Goal: Information Seeking & Learning: Learn about a topic

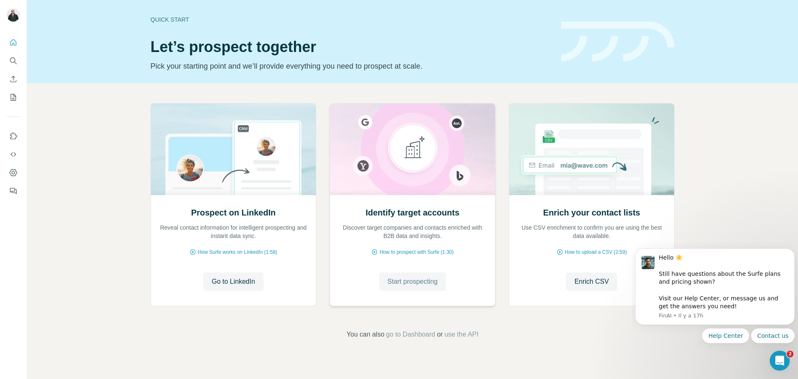
click at [406, 280] on span "Start prospecting" at bounding box center [412, 281] width 50 height 10
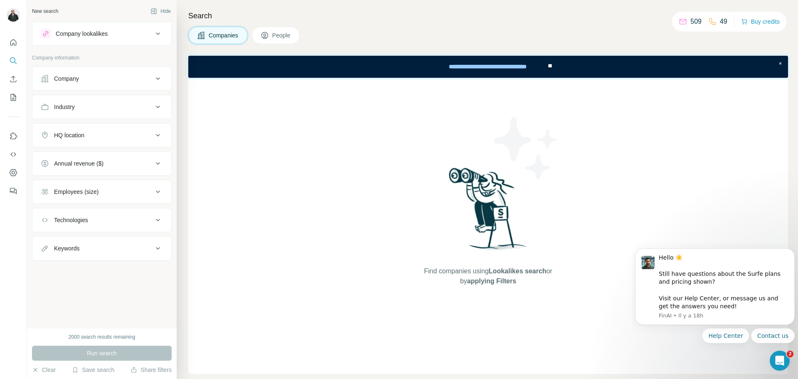
click at [95, 80] on div "Company" at bounding box center [97, 78] width 112 height 8
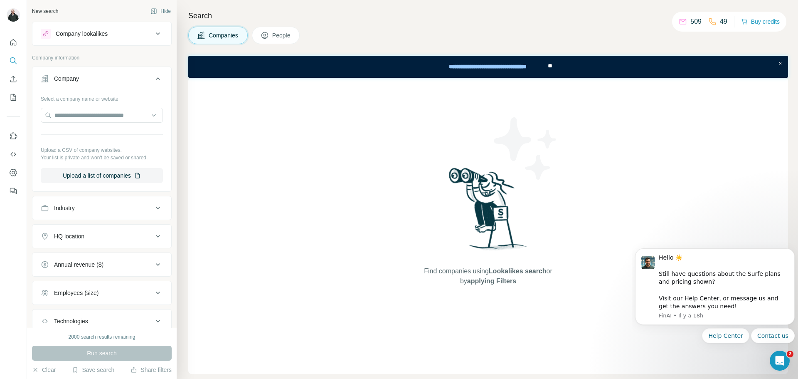
click at [132, 32] on div "Company lookalikes" at bounding box center [97, 34] width 112 height 10
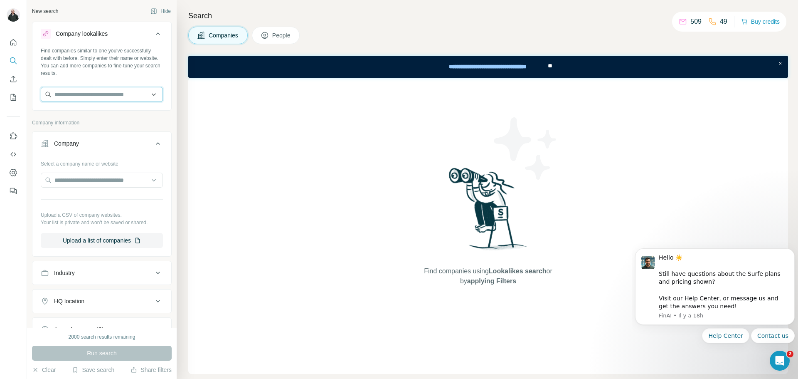
click at [86, 93] on input "text" at bounding box center [102, 94] width 122 height 15
paste input "**********"
type input "**********"
click at [102, 118] on div "Playin [DOMAIN_NAME]" at bounding box center [102, 117] width 118 height 22
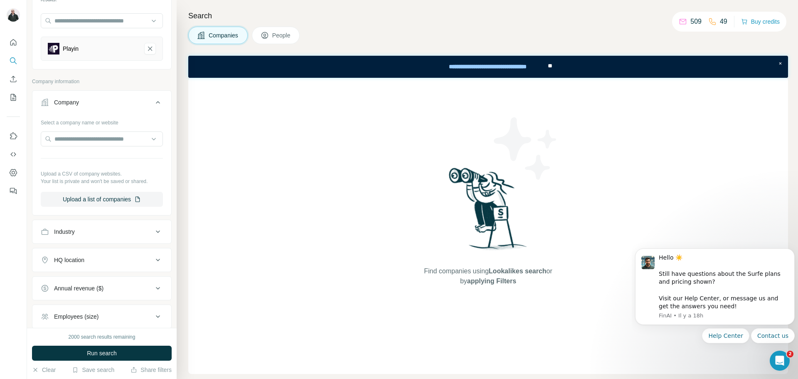
scroll to position [83, 0]
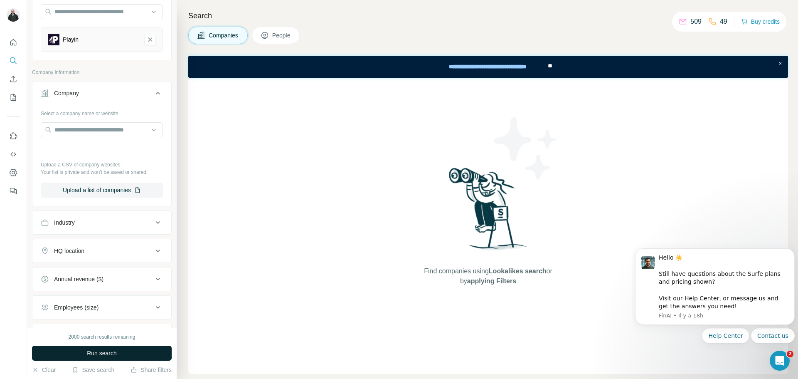
click at [114, 353] on span "Run search" at bounding box center [102, 353] width 30 height 8
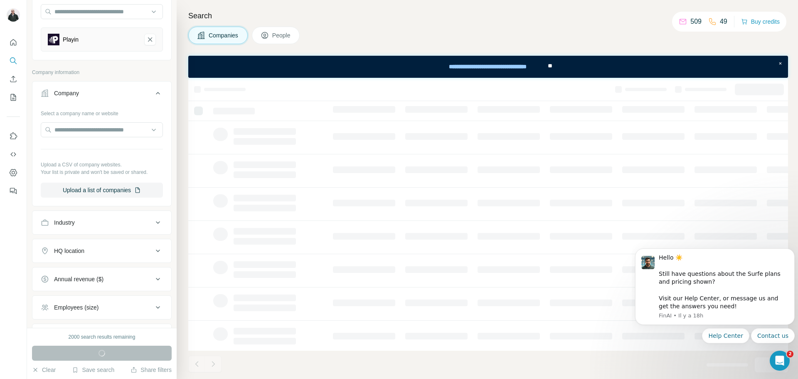
click at [78, 255] on button "HQ location" at bounding box center [101, 251] width 139 height 20
click at [70, 271] on input "text" at bounding box center [102, 271] width 122 height 15
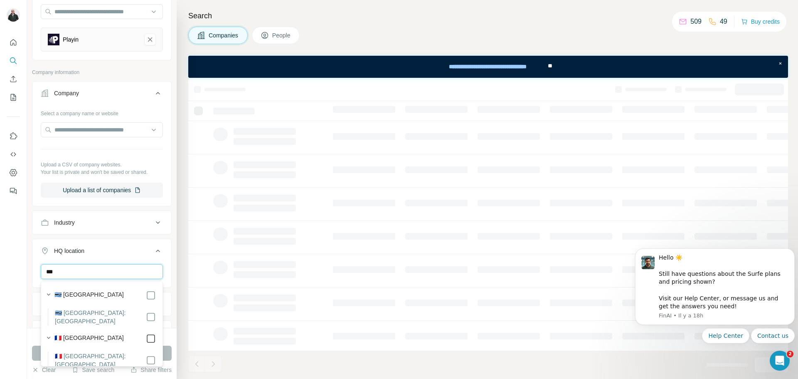
type input "***"
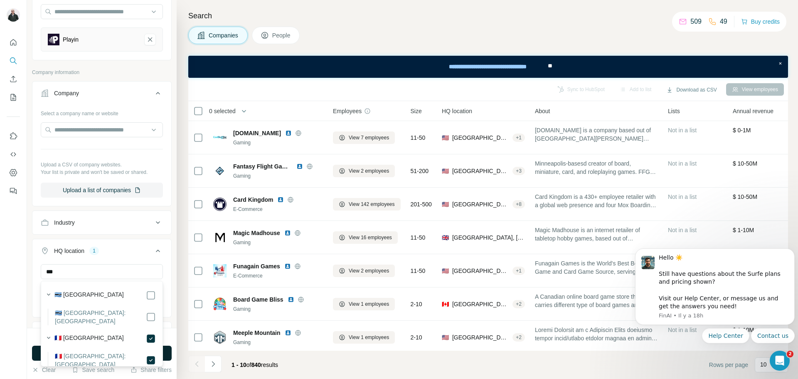
click at [29, 298] on div "New search Hide Company lookalikes 1 Find companies similar to one you've succe…" at bounding box center [102, 164] width 150 height 328
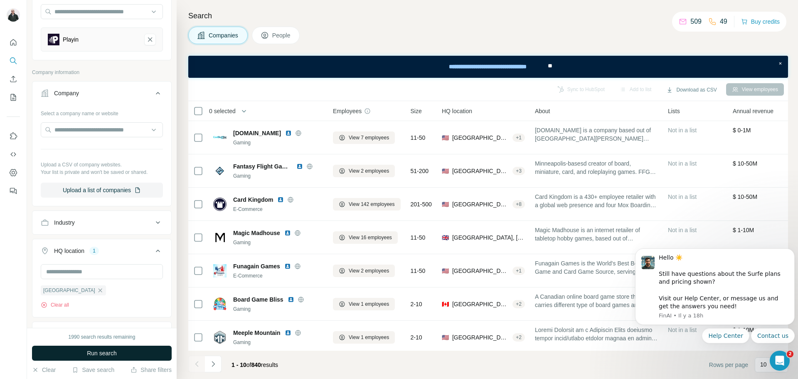
click at [83, 351] on button "Run search" at bounding box center [102, 352] width 140 height 15
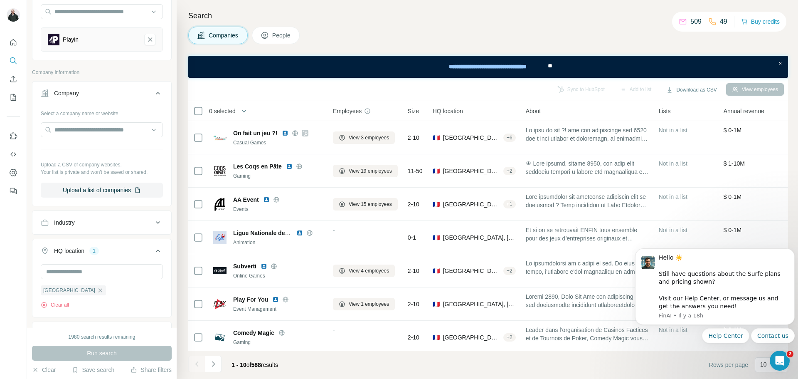
click at [150, 225] on div "Industry" at bounding box center [97, 222] width 112 height 8
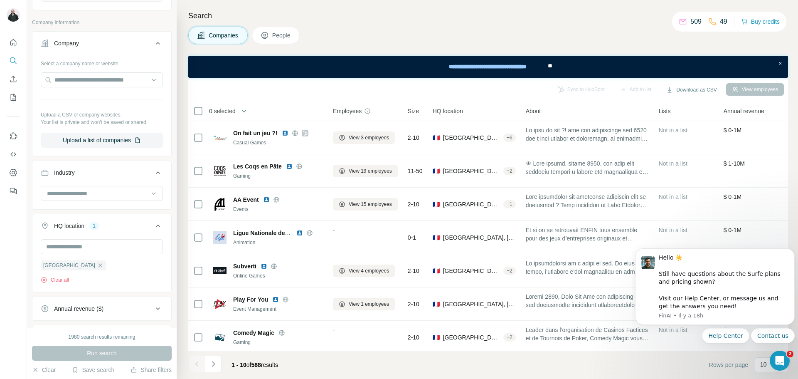
scroll to position [133, 0]
click at [121, 195] on input at bounding box center [97, 192] width 103 height 9
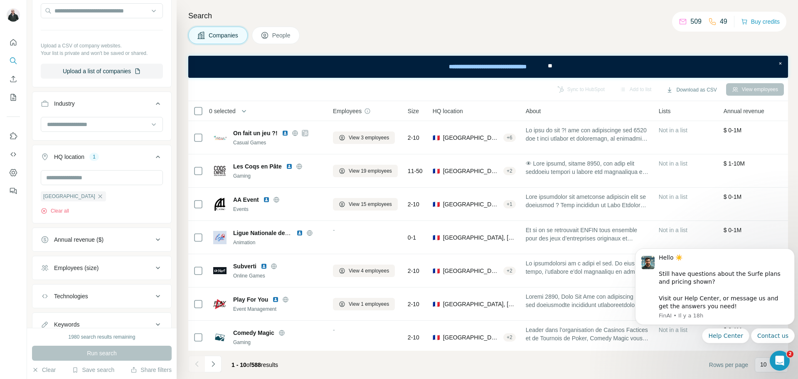
scroll to position [234, 0]
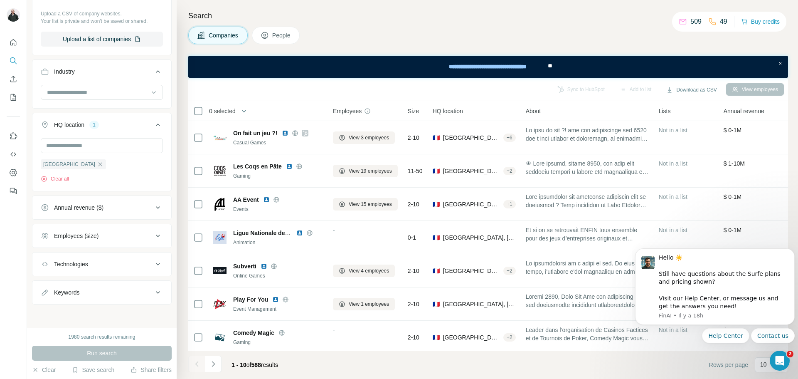
click at [131, 210] on div "Annual revenue ($)" at bounding box center [97, 207] width 112 height 8
click at [44, 241] on icon at bounding box center [46, 241] width 10 height 10
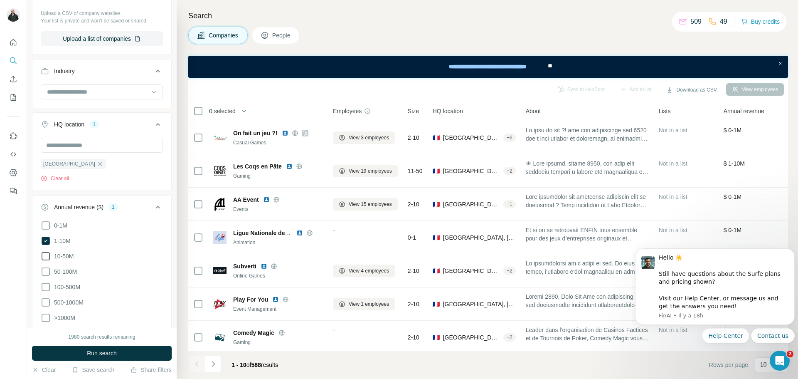
click at [44, 257] on icon at bounding box center [46, 256] width 10 height 10
click at [47, 271] on icon at bounding box center [46, 271] width 10 height 10
click at [49, 284] on icon at bounding box center [46, 287] width 10 height 10
drag, startPoint x: 44, startPoint y: 299, endPoint x: 50, endPoint y: 315, distance: 17.2
click at [44, 299] on icon at bounding box center [46, 302] width 10 height 10
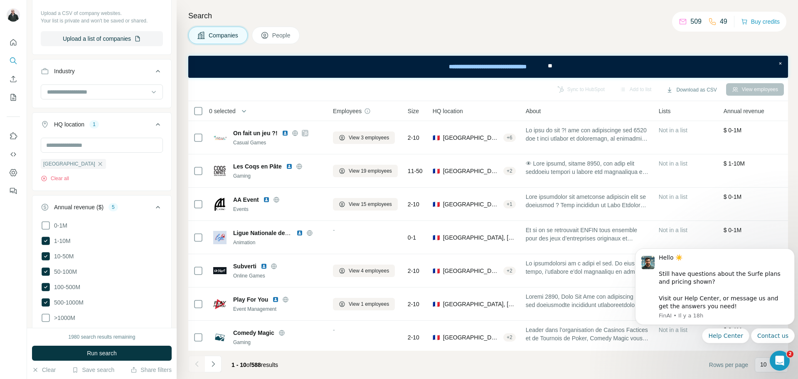
click at [46, 316] on icon at bounding box center [46, 318] width 10 height 10
click at [92, 353] on span "Run search" at bounding box center [102, 353] width 30 height 8
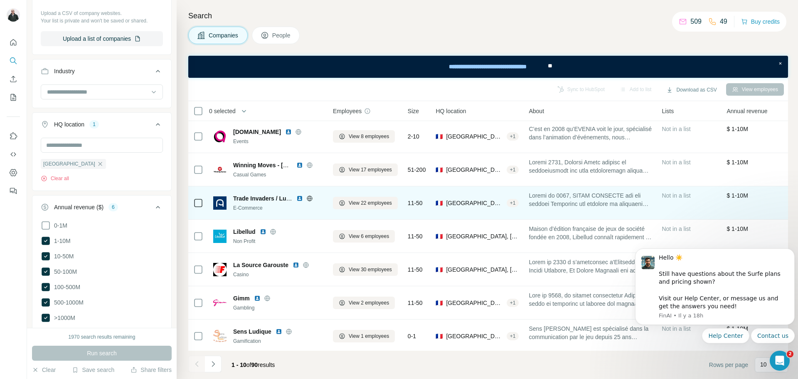
scroll to position [103, 0]
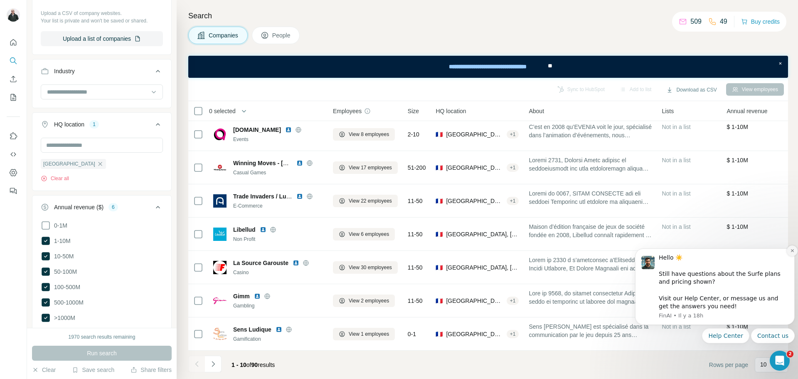
click at [794, 246] on button "Dismiss notification" at bounding box center [792, 250] width 11 height 11
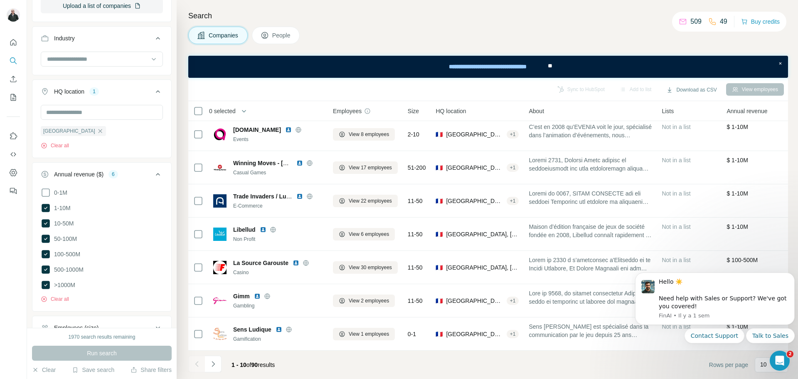
scroll to position [356, 0]
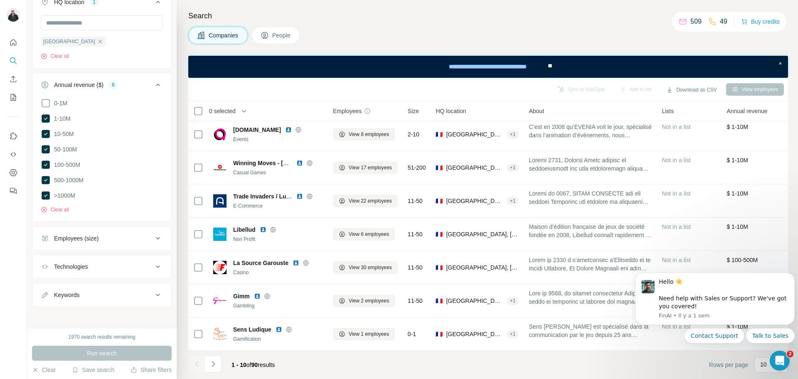
click at [94, 239] on div "Employees (size)" at bounding box center [76, 238] width 44 height 8
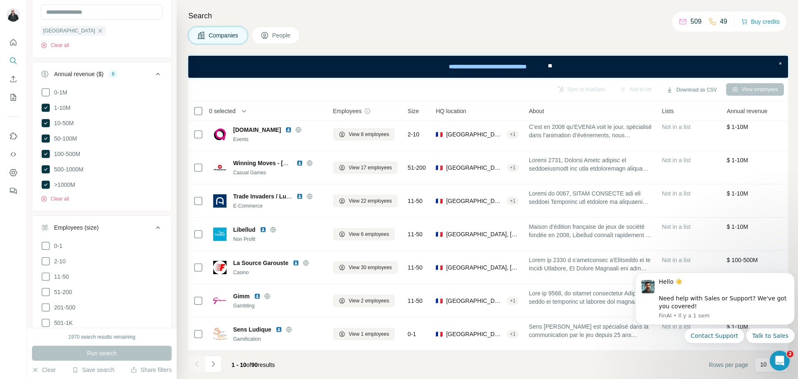
scroll to position [458, 0]
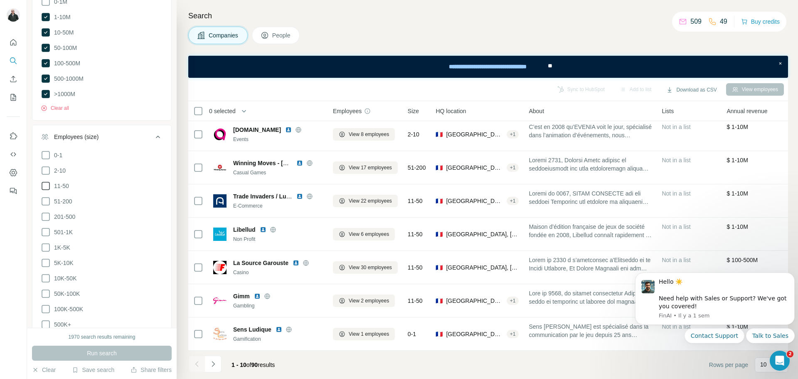
click at [44, 184] on icon at bounding box center [46, 186] width 10 height 10
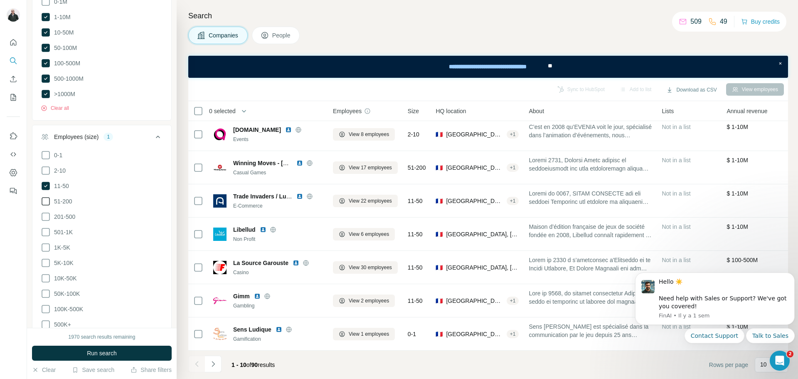
click at [44, 199] on icon at bounding box center [46, 201] width 10 height 10
click at [45, 212] on icon at bounding box center [46, 217] width 10 height 10
click at [46, 229] on icon at bounding box center [46, 232] width 10 height 10
click at [45, 243] on icon at bounding box center [46, 247] width 10 height 10
click at [47, 260] on icon at bounding box center [46, 263] width 10 height 10
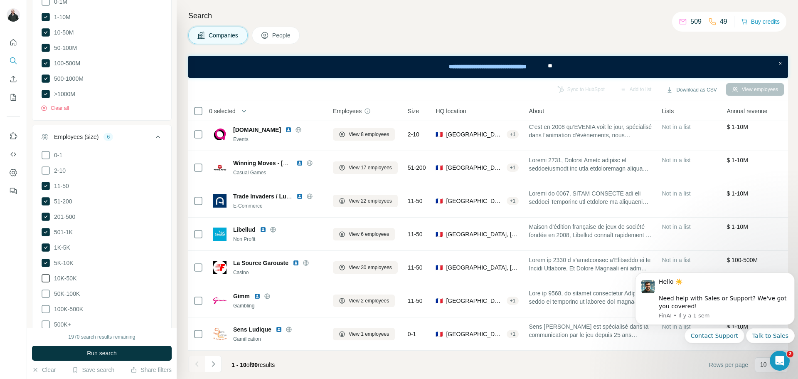
click at [46, 273] on icon at bounding box center [46, 278] width 10 height 10
click at [46, 289] on icon at bounding box center [46, 294] width 10 height 10
drag, startPoint x: 46, startPoint y: 299, endPoint x: 46, endPoint y: 306, distance: 6.7
click at [45, 304] on icon at bounding box center [46, 309] width 10 height 10
click at [43, 319] on icon at bounding box center [46, 324] width 10 height 10
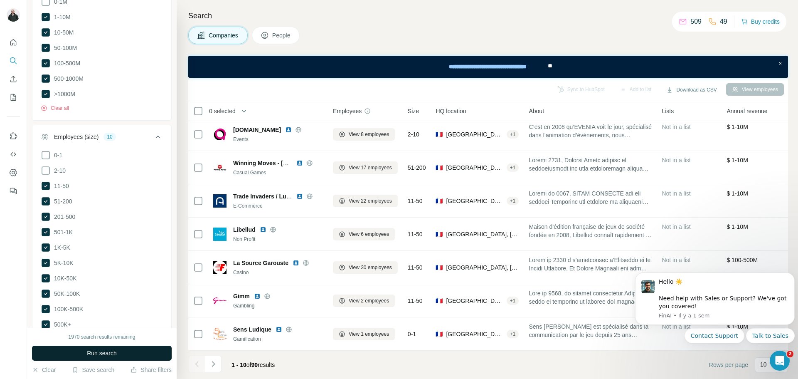
click at [108, 358] on button "Run search" at bounding box center [102, 352] width 140 height 15
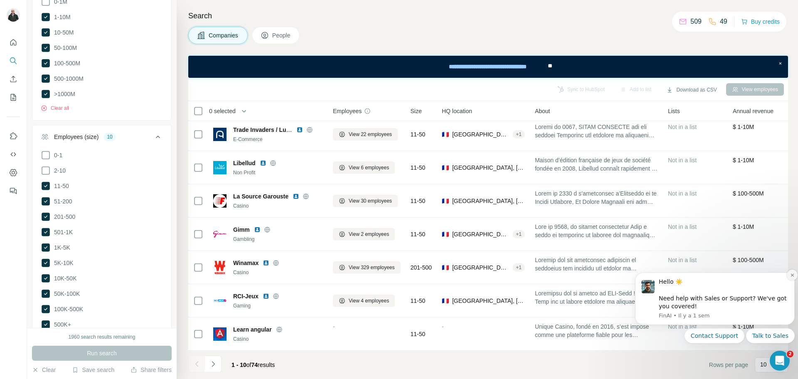
click at [792, 276] on icon "Dismiss notification" at bounding box center [792, 275] width 5 height 5
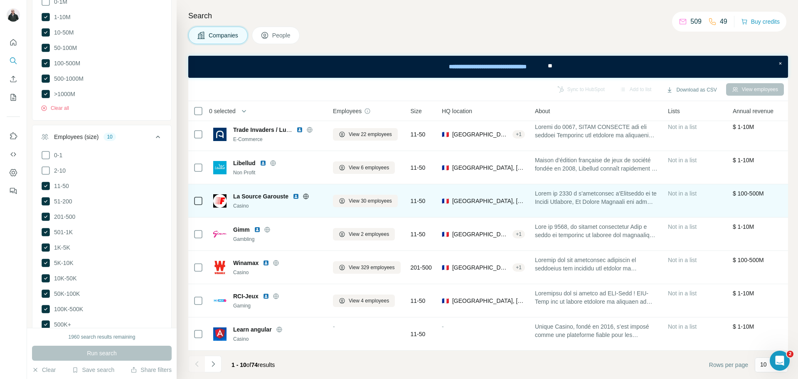
click at [263, 194] on span "La Source Garouste" at bounding box center [260, 196] width 55 height 8
click at [303, 197] on icon at bounding box center [305, 195] width 5 height 5
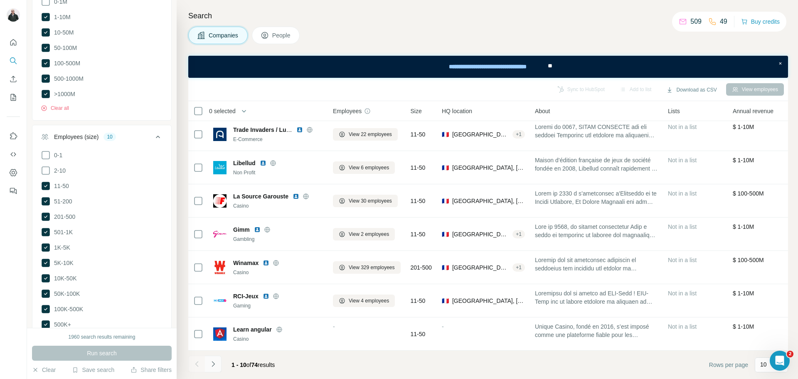
click at [217, 365] on icon "Navigate to next page" at bounding box center [213, 364] width 8 height 8
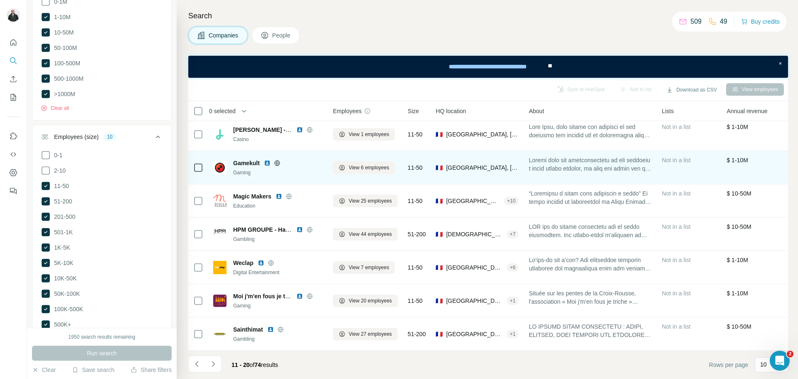
click at [278, 164] on icon at bounding box center [277, 162] width 2 height 5
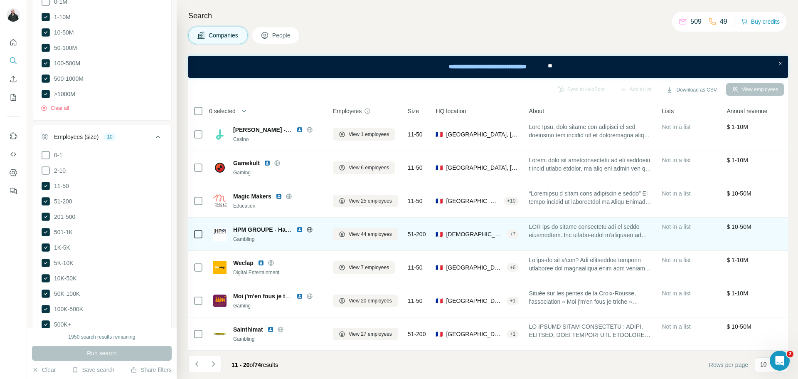
click at [309, 230] on icon at bounding box center [309, 229] width 7 height 7
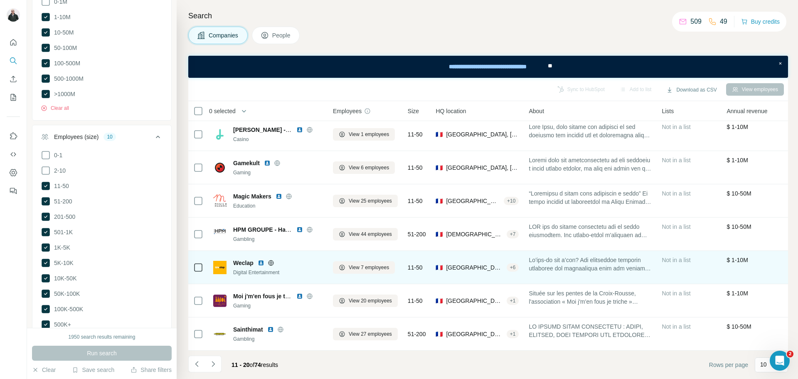
click at [272, 264] on icon at bounding box center [271, 262] width 7 height 7
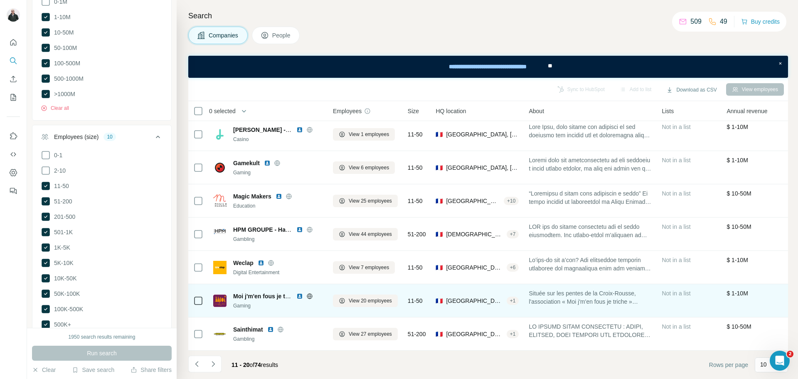
click at [311, 297] on icon at bounding box center [309, 296] width 7 height 7
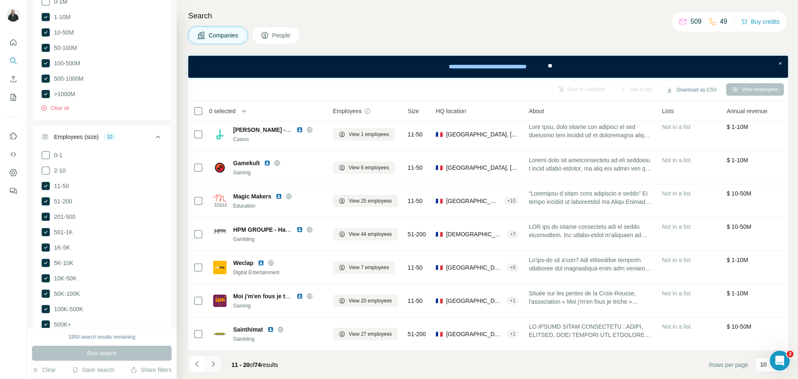
click at [216, 362] on icon "Navigate to next page" at bounding box center [213, 364] width 8 height 8
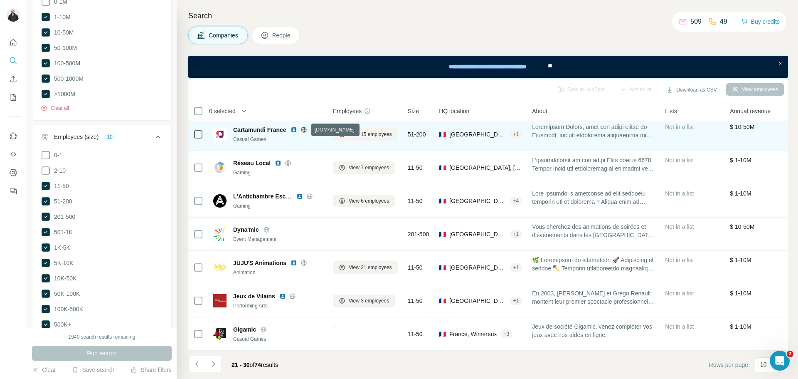
click at [305, 128] on icon at bounding box center [304, 129] width 7 height 7
